Goal: Find specific page/section: Find specific page/section

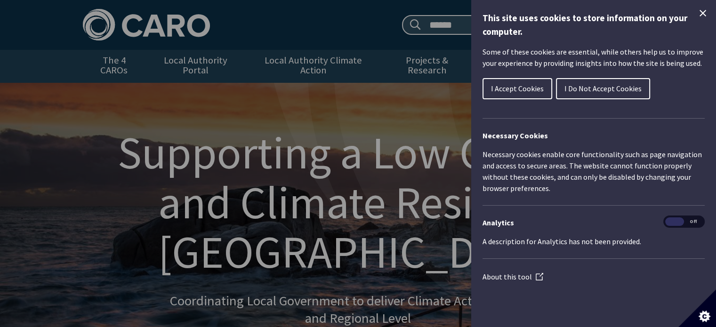
click at [582, 88] on span "I Do Not Accept Cookies" at bounding box center [602, 88] width 77 height 9
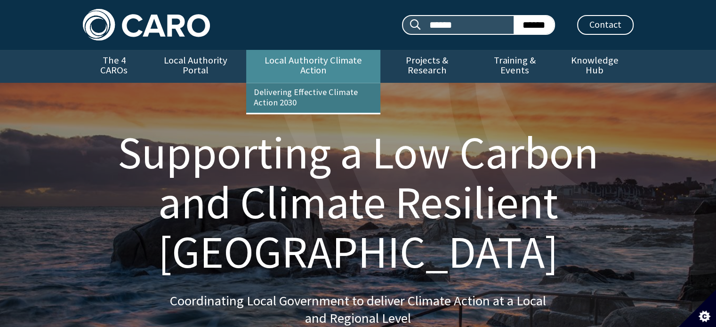
click at [296, 83] on link "Delivering Effective Climate Action 2030" at bounding box center [313, 97] width 134 height 29
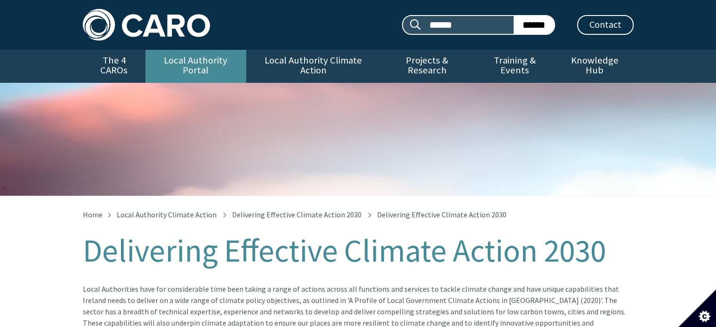
click at [195, 61] on link "Local Authority Portal" at bounding box center [195, 66] width 101 height 33
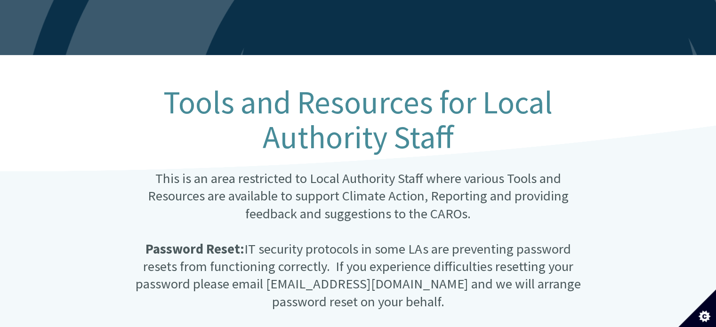
scroll to position [141, 0]
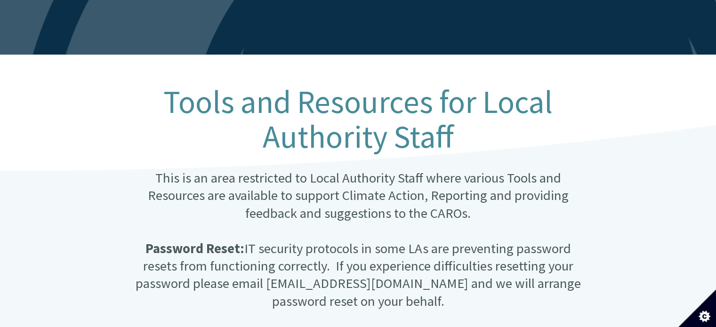
click at [245, 169] on p "This is an area restricted to Local Authority Staff where various Tools and Res…" at bounding box center [357, 239] width 457 height 141
copy p "restricted"
click at [252, 169] on p "This is an area restricted to Local Authority Staff where various Tools and Res…" at bounding box center [357, 239] width 457 height 141
